Goal: Information Seeking & Learning: Learn about a topic

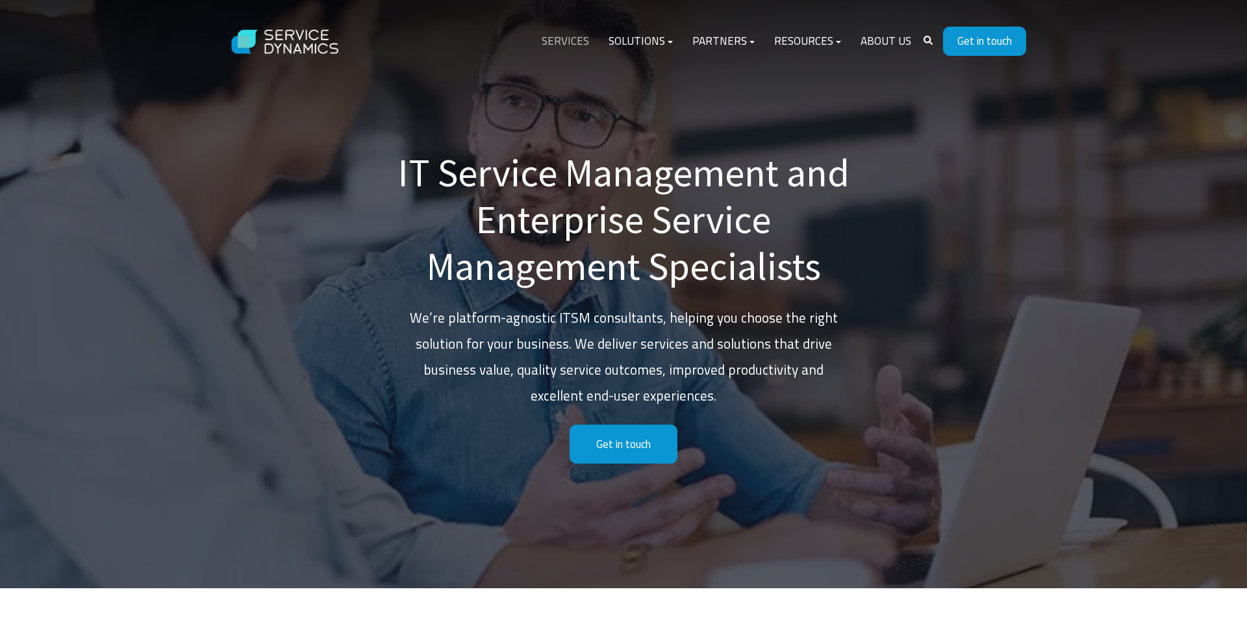
click at [584, 39] on link "Services" at bounding box center [565, 41] width 67 height 31
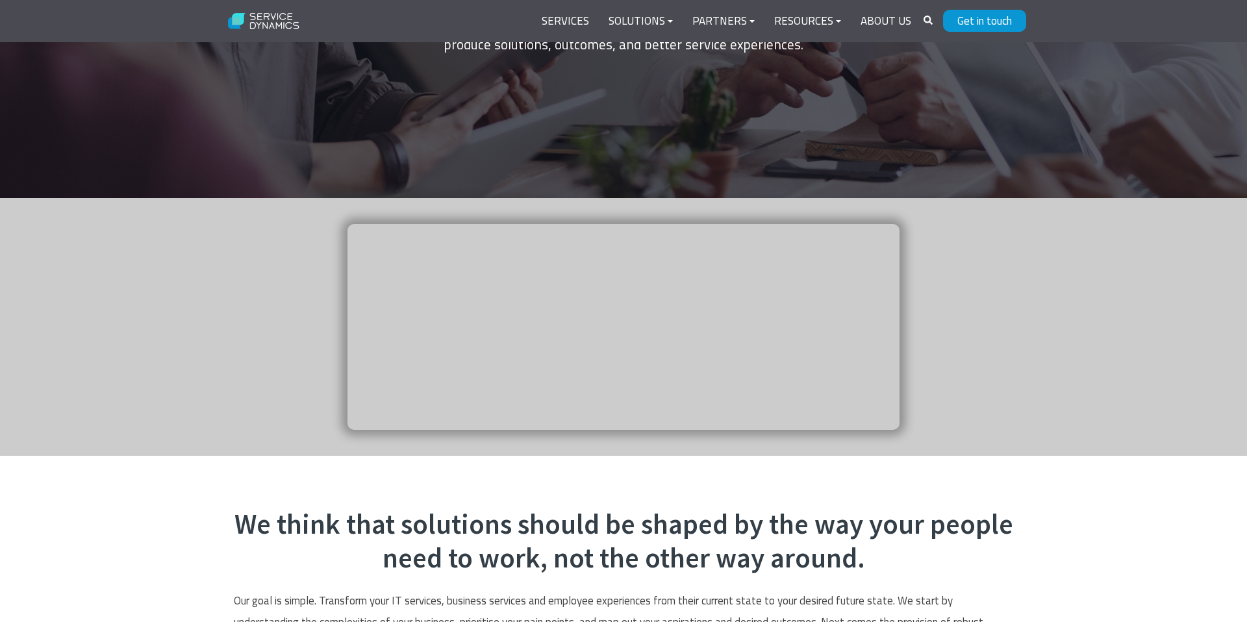
scroll to position [205, 0]
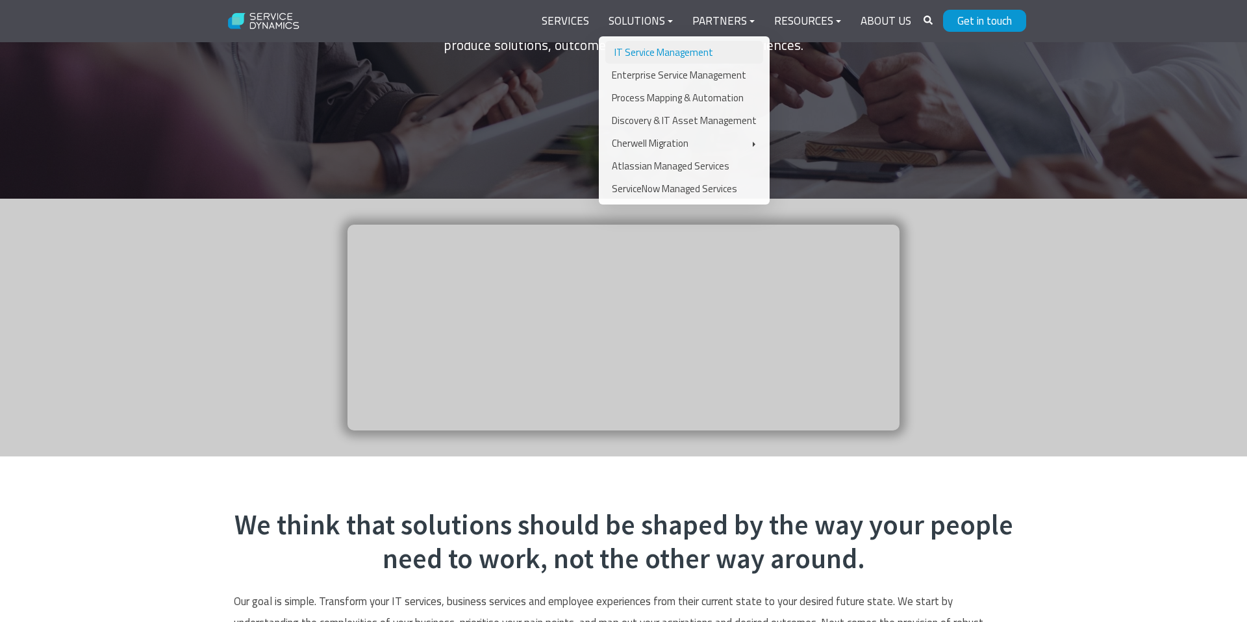
click at [657, 55] on link "IT Service Management" at bounding box center [684, 52] width 158 height 23
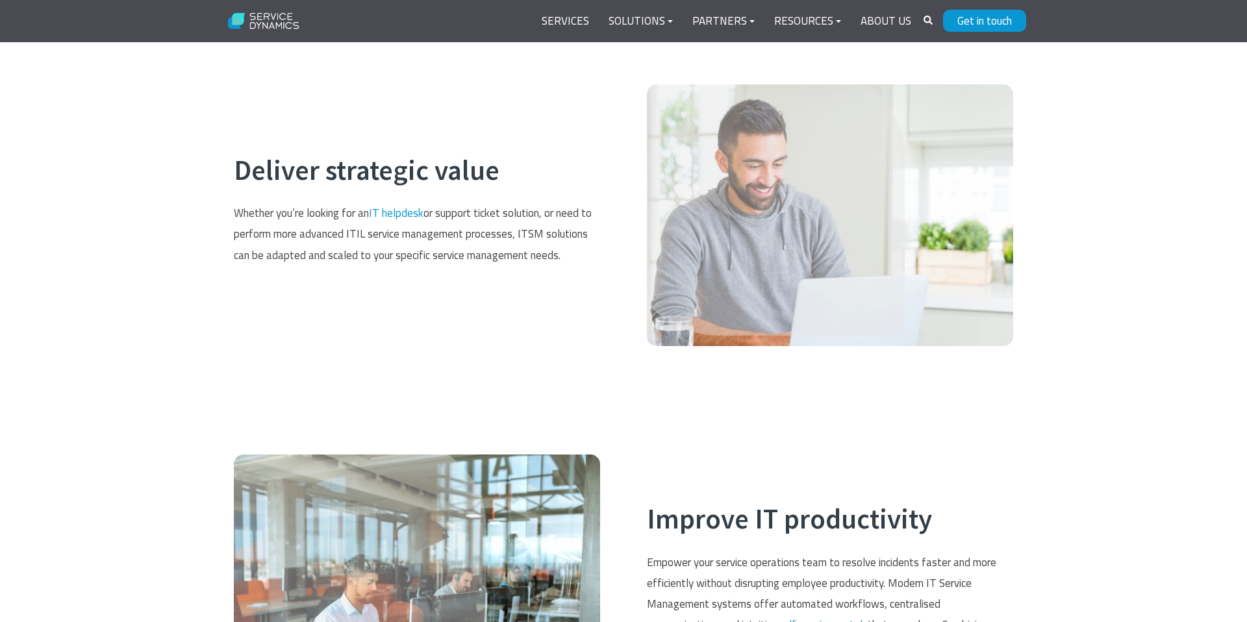
scroll to position [1359, 0]
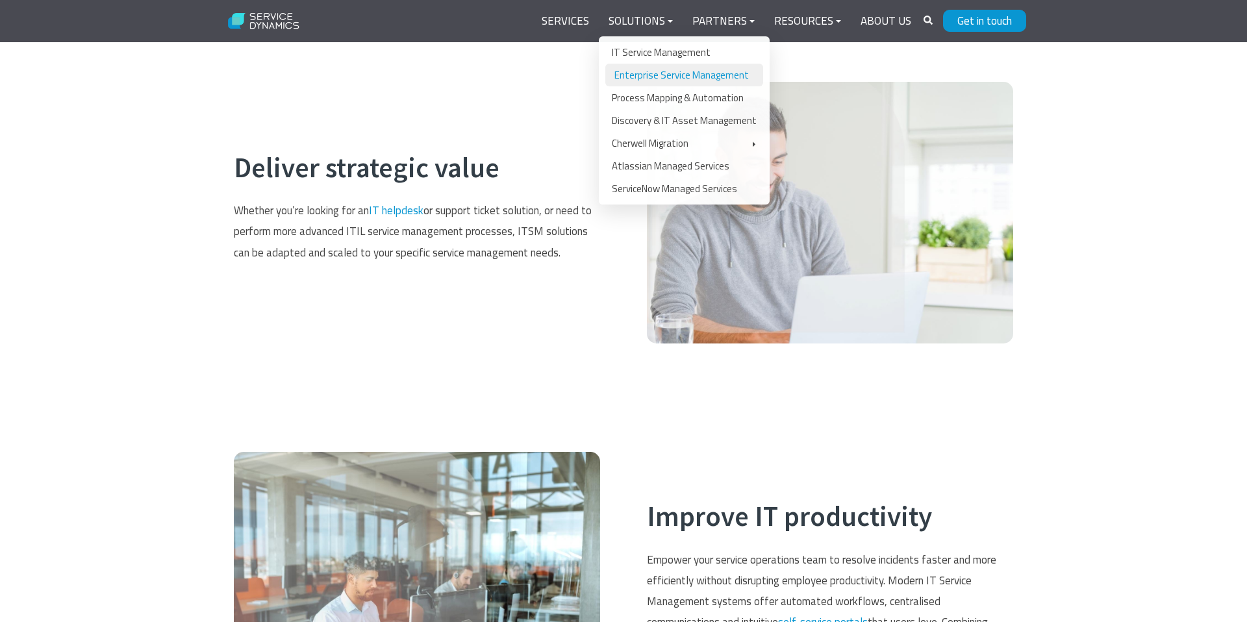
click at [663, 77] on link "Enterprise Service Management" at bounding box center [684, 75] width 158 height 23
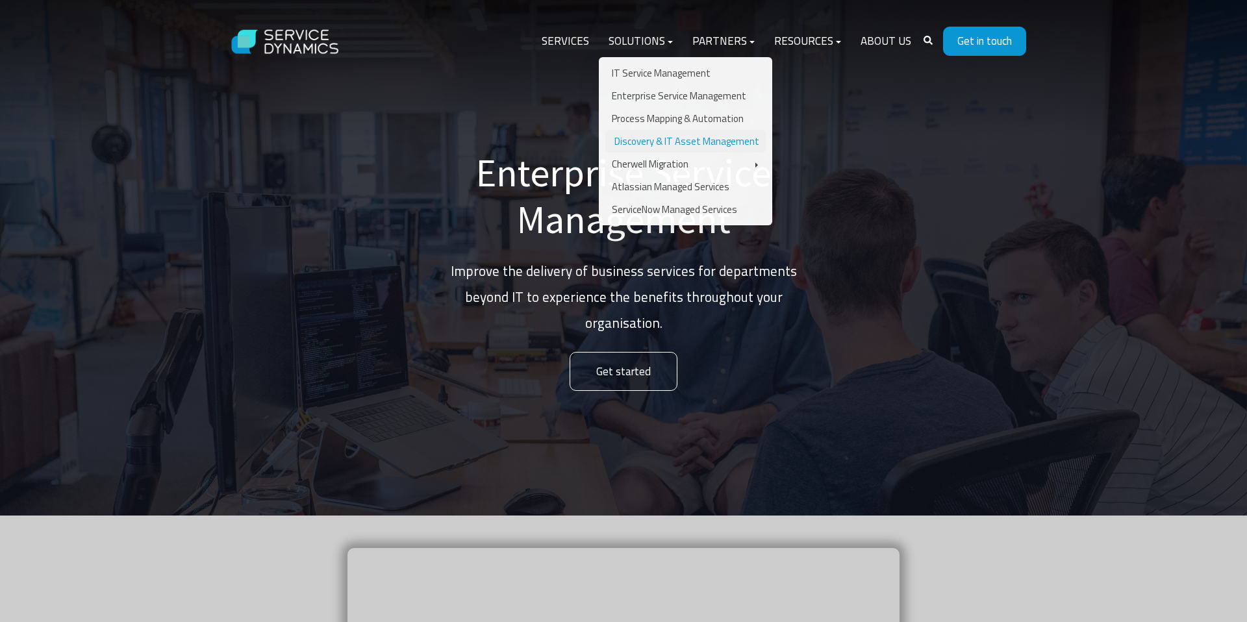
click at [695, 146] on link "Discovery & IT Asset Management" at bounding box center [685, 141] width 160 height 23
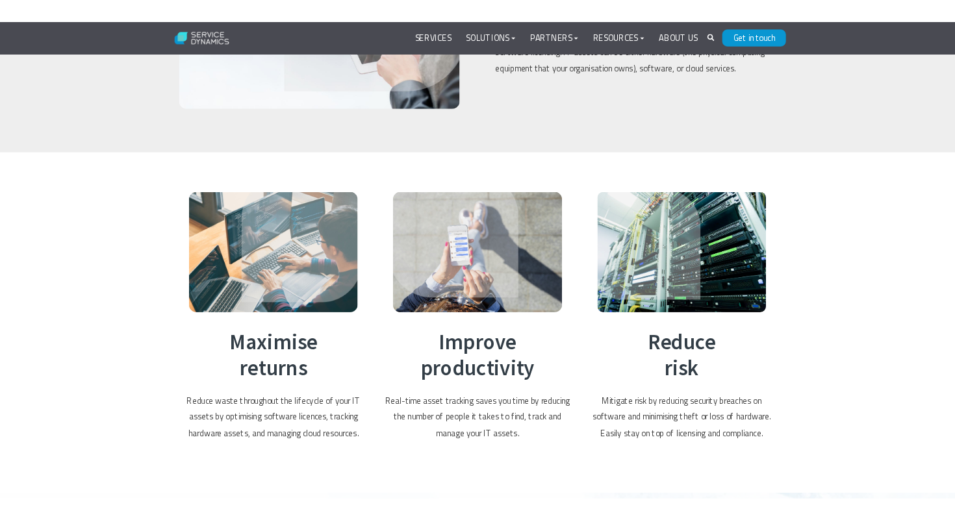
scroll to position [1047, 0]
